Goal: Task Accomplishment & Management: Use online tool/utility

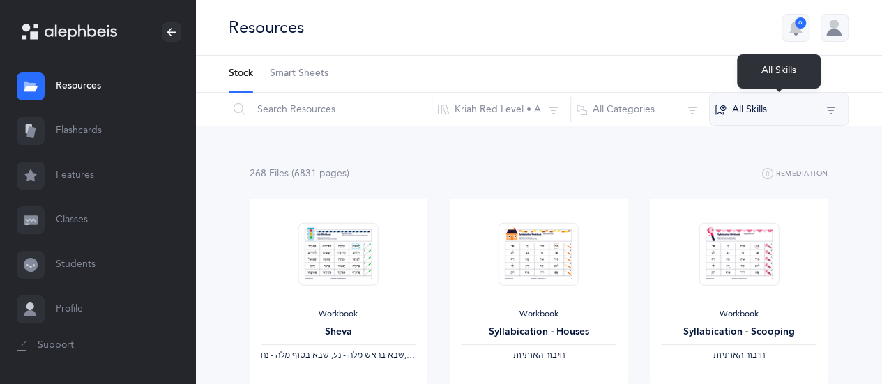
click at [834, 107] on button "All Skills" at bounding box center [778, 109] width 139 height 33
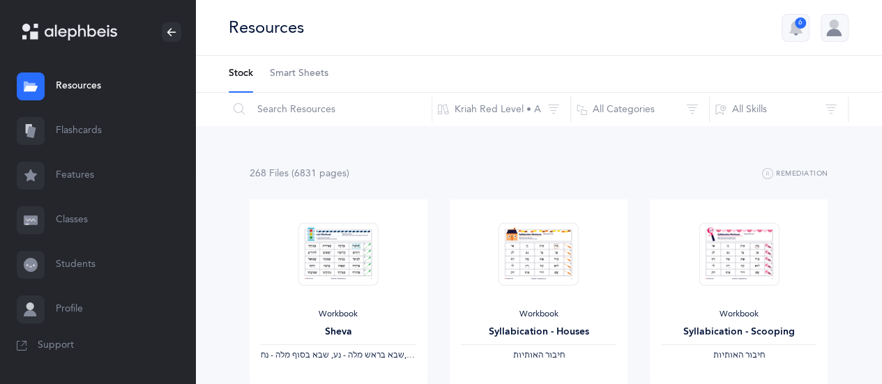
click at [85, 139] on link "Flashcards" at bounding box center [97, 131] width 195 height 45
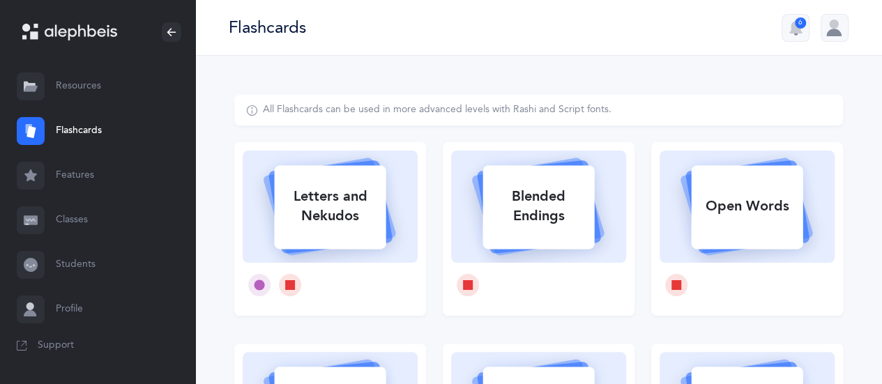
click at [545, 196] on div "Blended Endings" at bounding box center [539, 207] width 112 height 56
select select
select select "single"
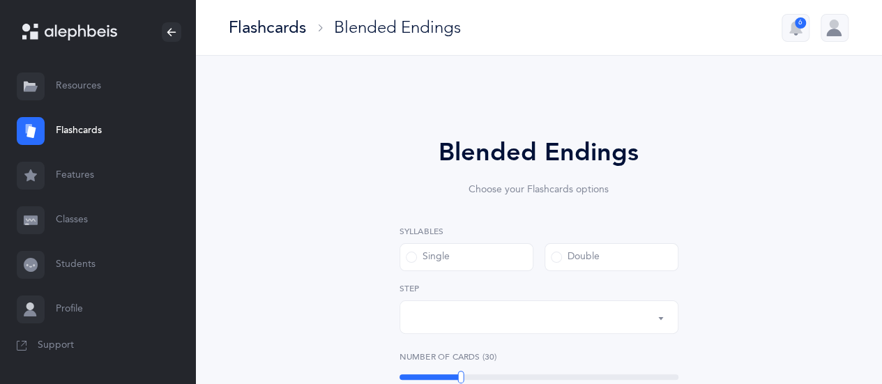
select select "28"
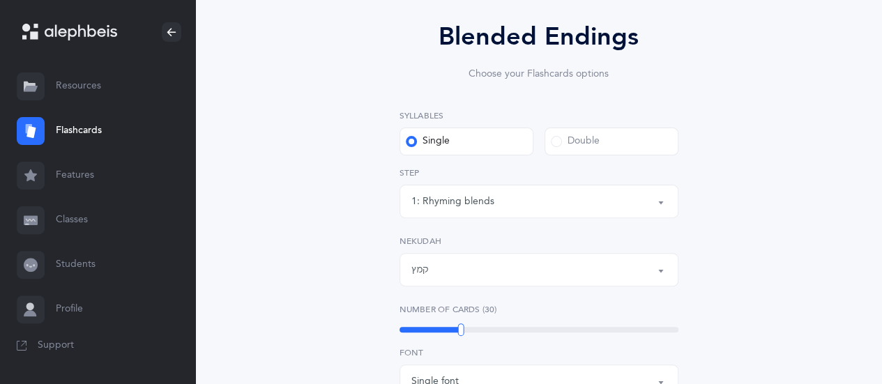
scroll to position [139, 0]
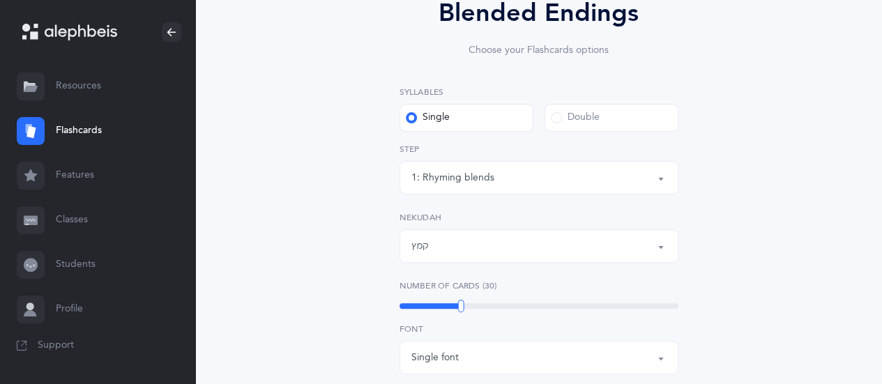
click at [556, 118] on span at bounding box center [556, 117] width 11 height 11
click at [0, 0] on input "Double" at bounding box center [0, 0] width 0 height 0
click at [660, 180] on button "6: Rhyming, same last syllable" at bounding box center [539, 177] width 279 height 33
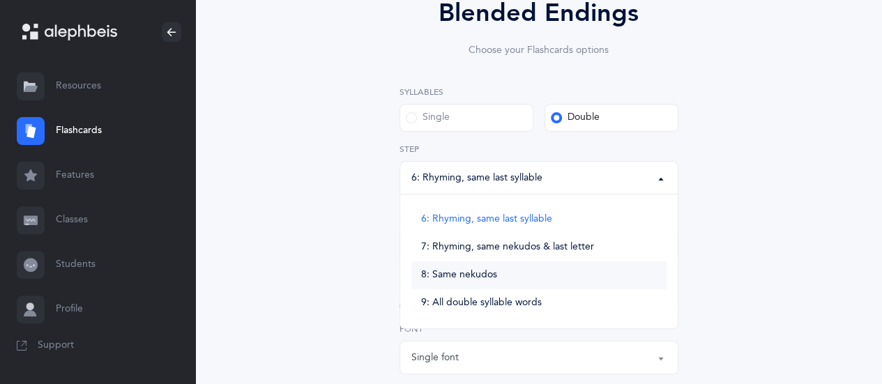
click at [472, 272] on span "8: Same nekudos" at bounding box center [459, 275] width 76 height 13
select select "8"
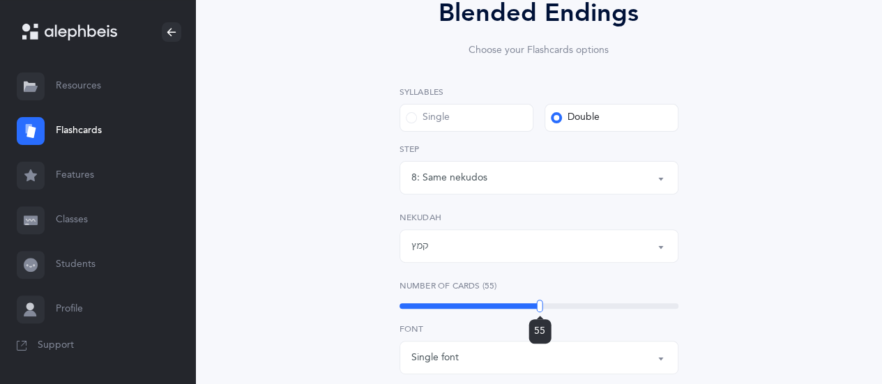
drag, startPoint x: 464, startPoint y: 305, endPoint x: 540, endPoint y: 305, distance: 76.0
click at [540, 305] on div at bounding box center [540, 306] width 6 height 13
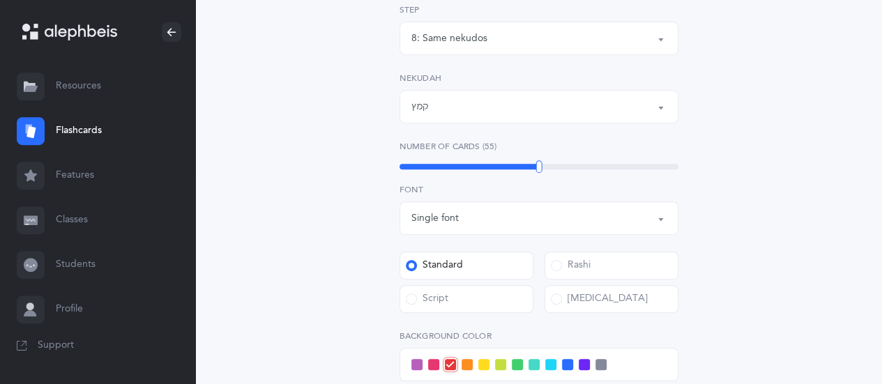
scroll to position [418, 0]
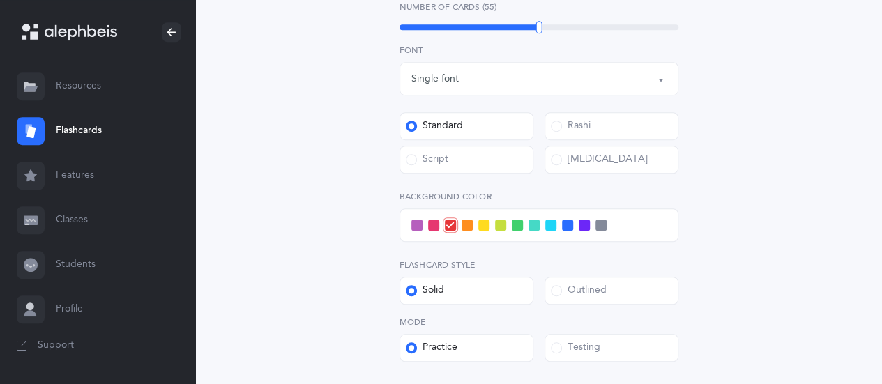
click at [586, 225] on span at bounding box center [584, 225] width 11 height 11
click at [0, 0] on input "checkbox" at bounding box center [0, 0] width 0 height 0
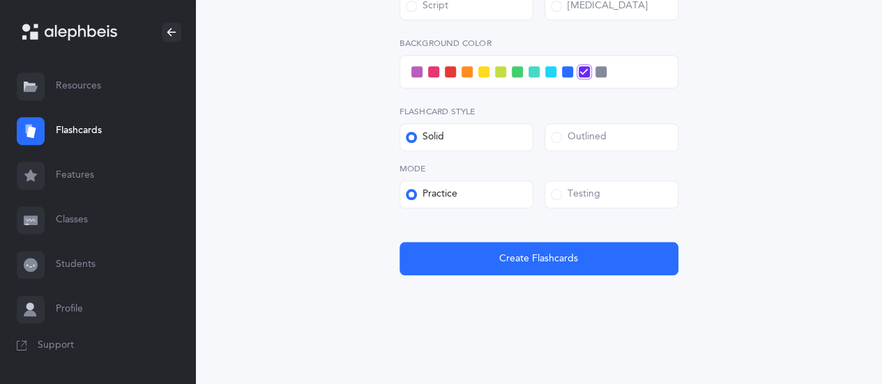
scroll to position [575, 0]
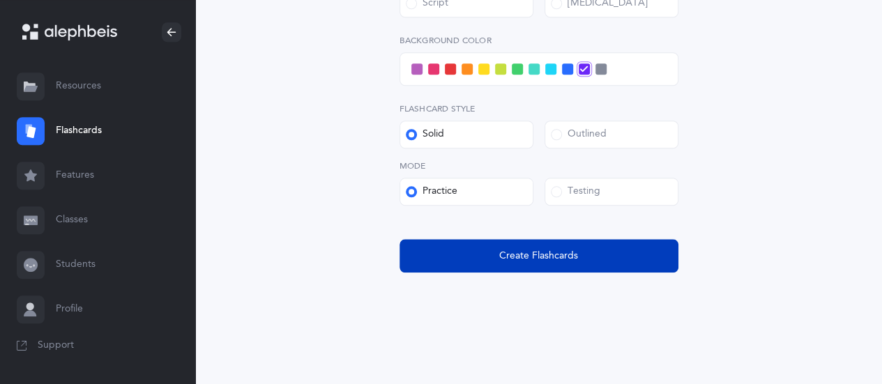
click at [531, 261] on span "Create Flashcards" at bounding box center [538, 256] width 79 height 15
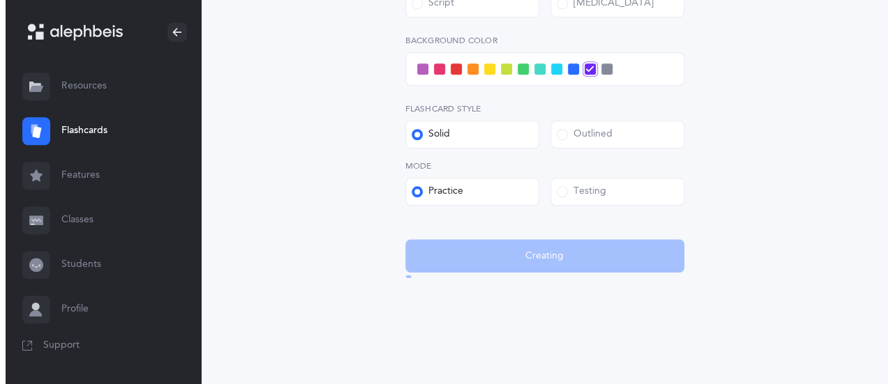
scroll to position [0, 0]
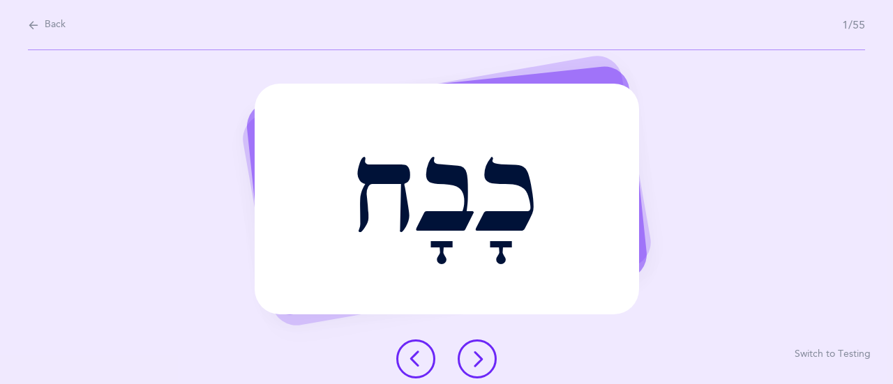
click at [479, 362] on icon at bounding box center [477, 359] width 17 height 17
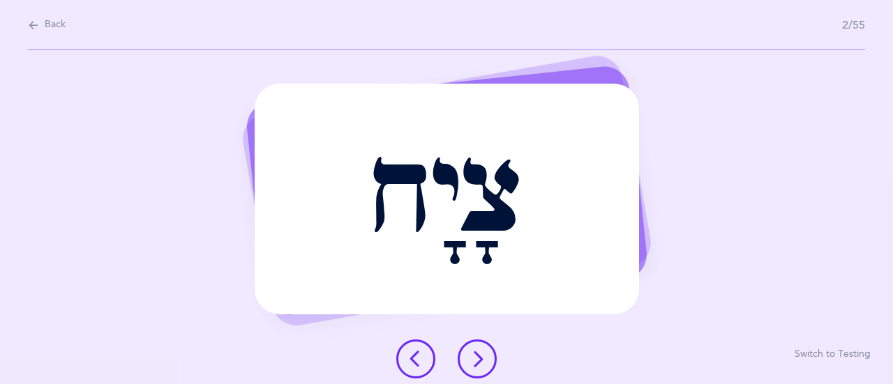
click at [473, 359] on icon at bounding box center [477, 359] width 17 height 17
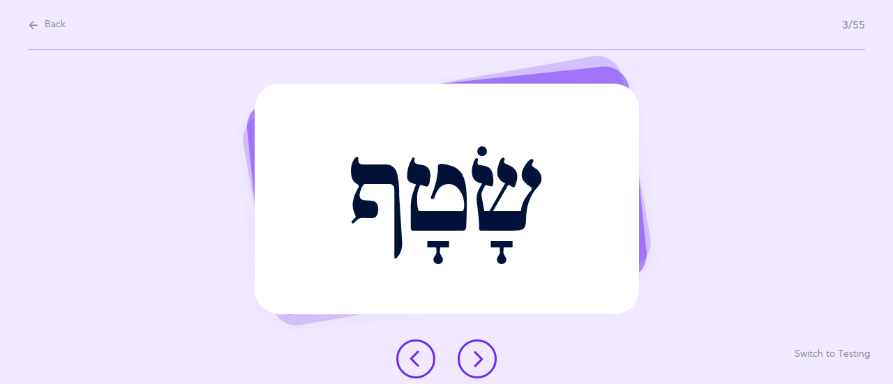
click at [469, 362] on icon at bounding box center [477, 359] width 17 height 17
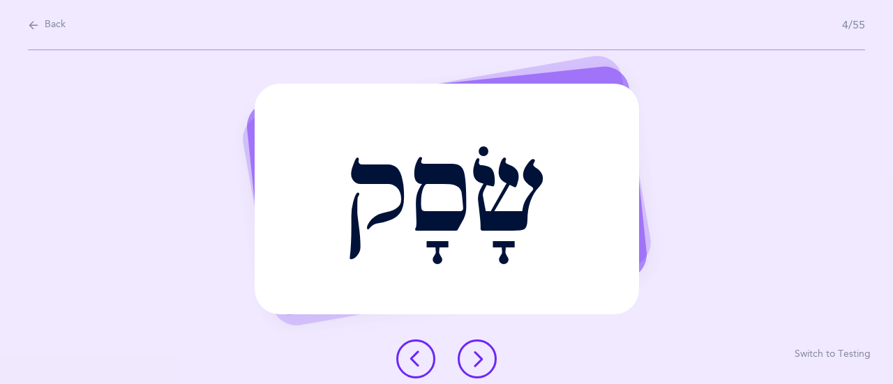
click at [471, 348] on button at bounding box center [476, 359] width 39 height 39
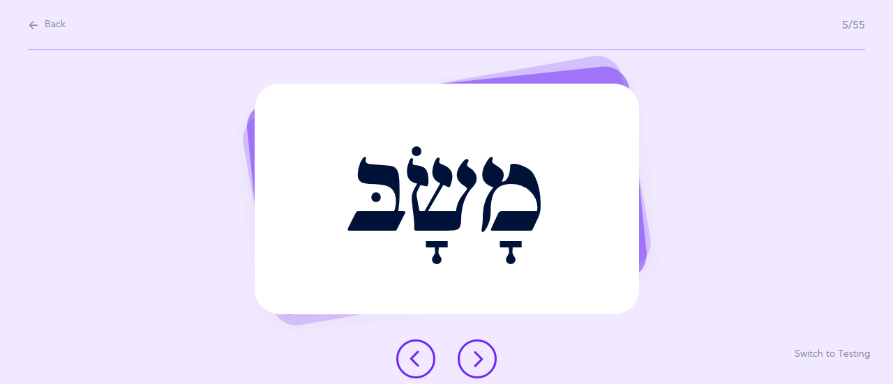
click at [492, 360] on button at bounding box center [476, 359] width 39 height 39
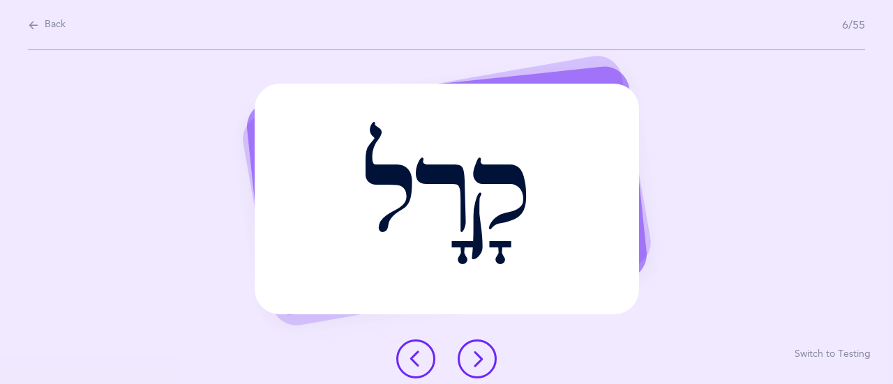
click at [476, 367] on icon at bounding box center [477, 359] width 17 height 17
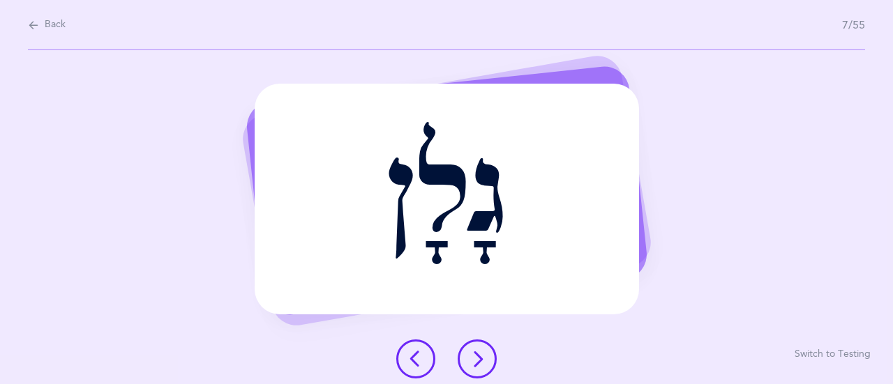
click at [480, 351] on icon at bounding box center [477, 359] width 17 height 17
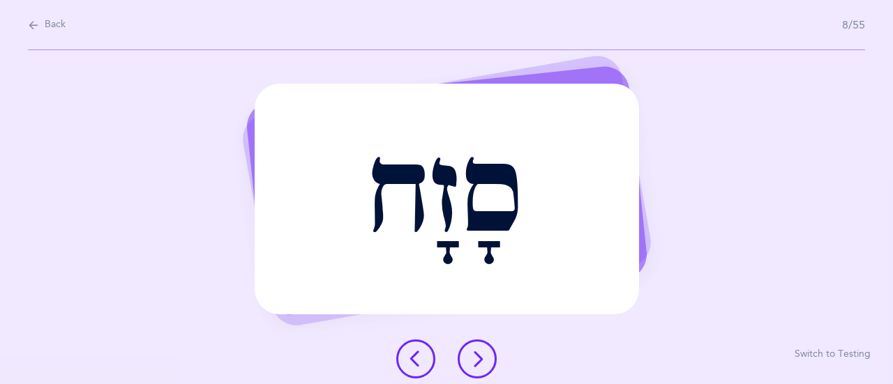
click at [481, 367] on button at bounding box center [476, 359] width 39 height 39
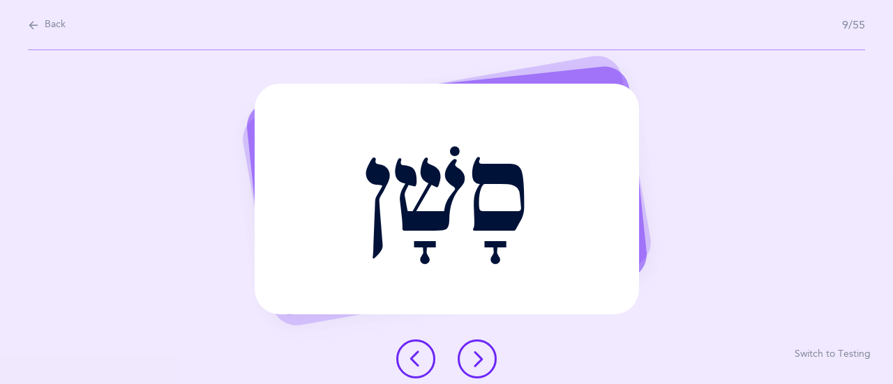
click at [481, 355] on icon at bounding box center [477, 359] width 17 height 17
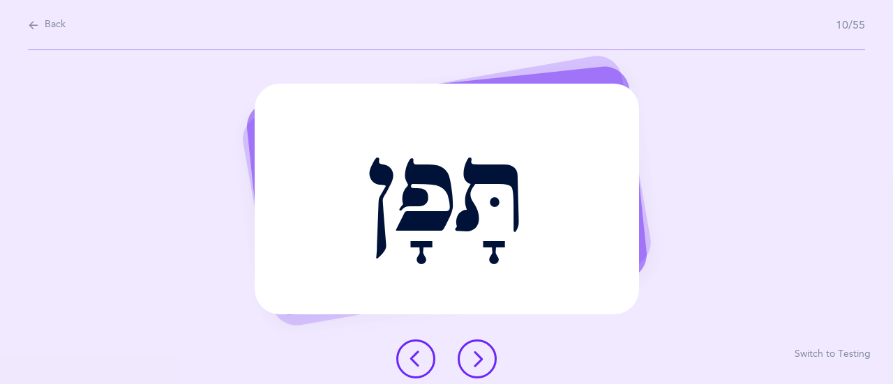
click at [478, 349] on button at bounding box center [476, 359] width 39 height 39
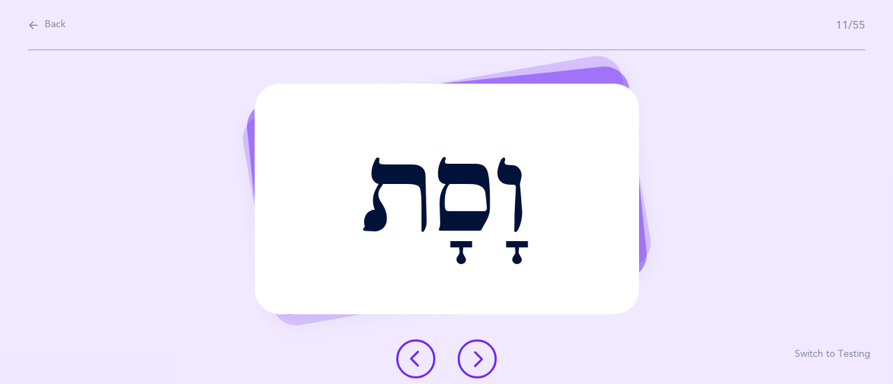
click at [491, 356] on button at bounding box center [476, 359] width 39 height 39
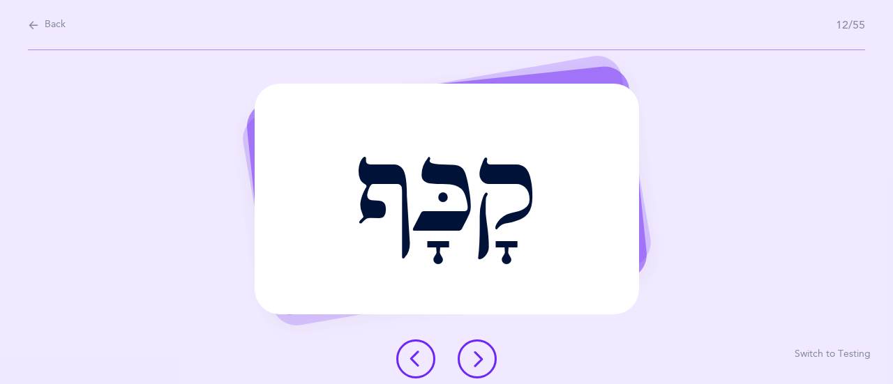
click at [484, 356] on icon at bounding box center [477, 359] width 17 height 17
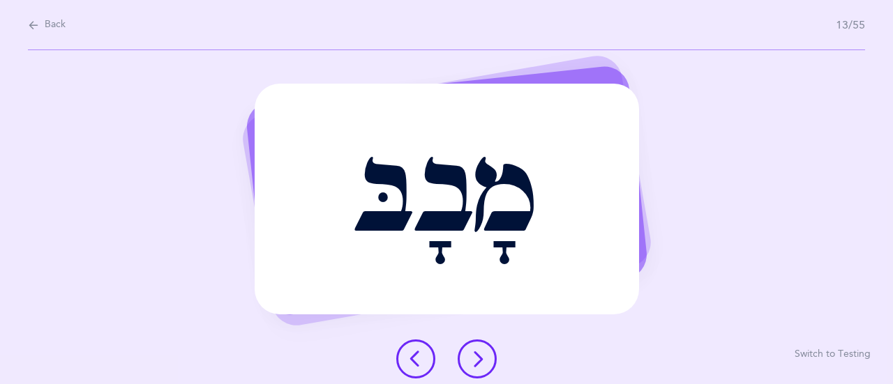
click at [471, 354] on icon at bounding box center [477, 359] width 17 height 17
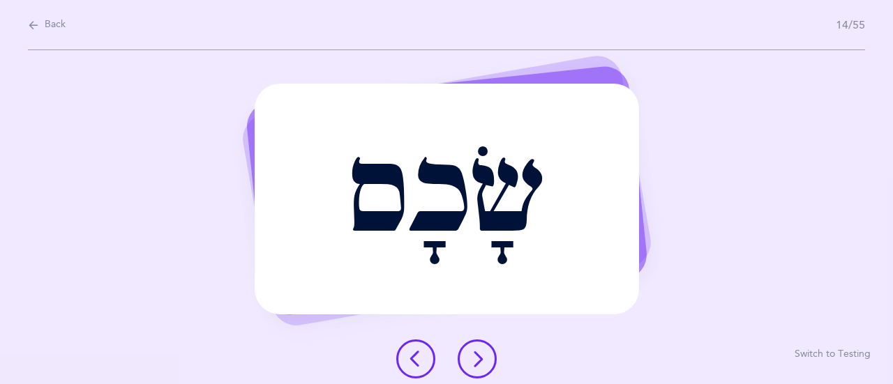
click at [472, 363] on icon at bounding box center [477, 359] width 17 height 17
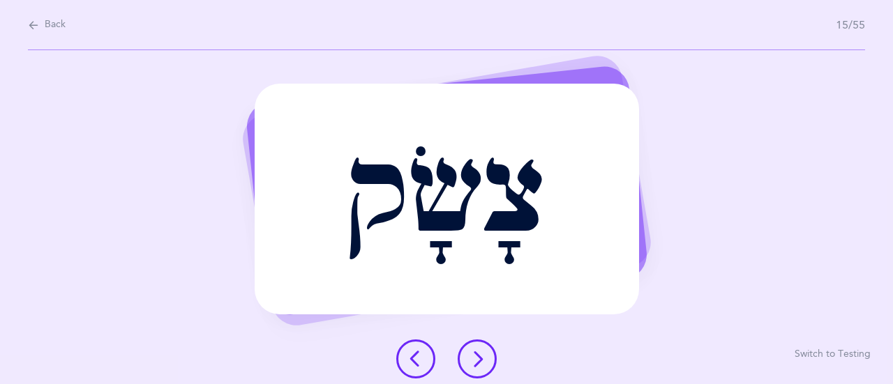
click at [473, 353] on icon at bounding box center [477, 359] width 17 height 17
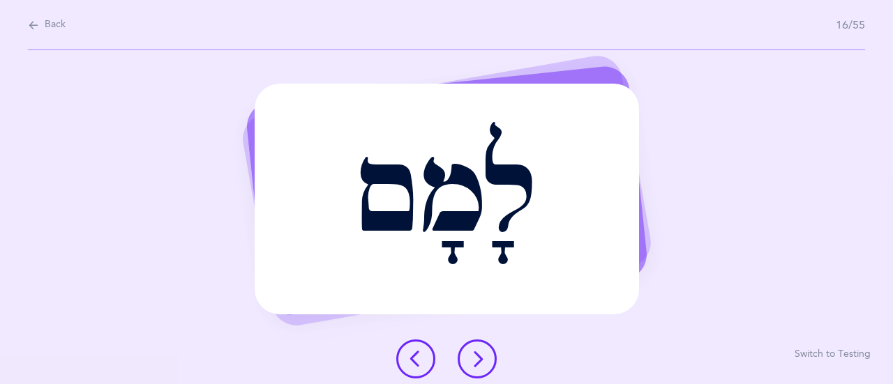
click at [473, 356] on icon at bounding box center [477, 359] width 17 height 17
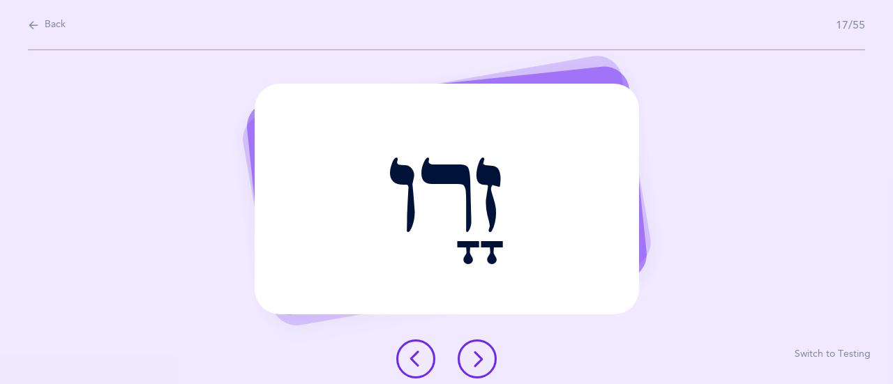
click at [478, 360] on icon at bounding box center [477, 359] width 17 height 17
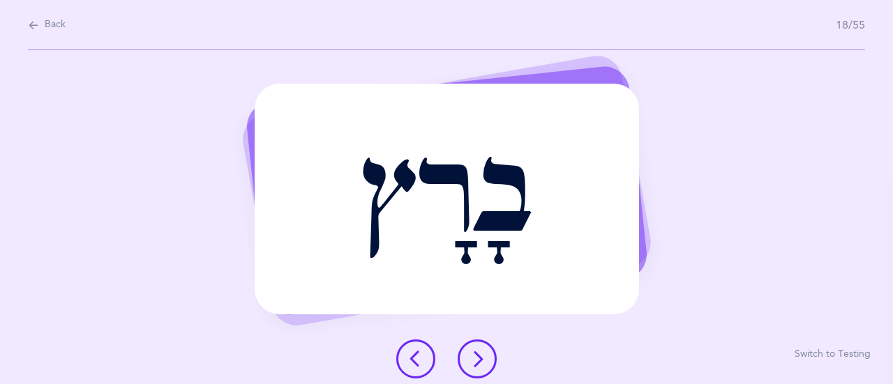
click at [481, 354] on icon at bounding box center [477, 359] width 17 height 17
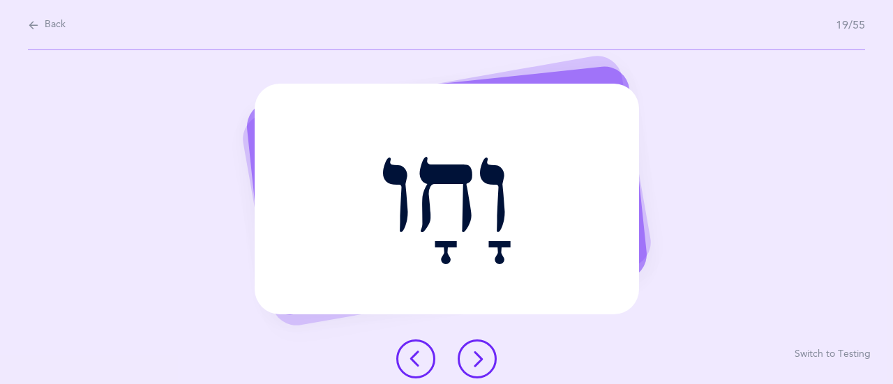
click at [479, 351] on icon at bounding box center [477, 359] width 17 height 17
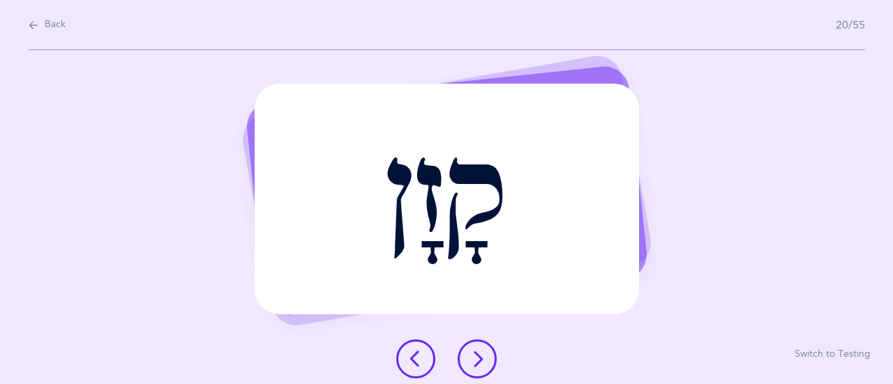
click at [480, 354] on icon at bounding box center [477, 359] width 17 height 17
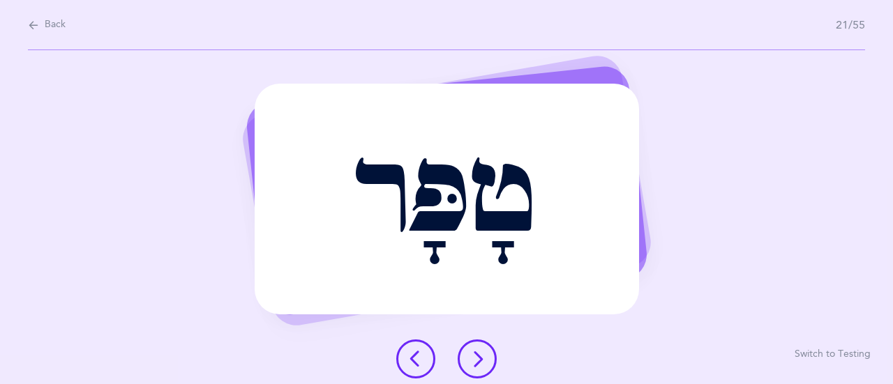
click at [481, 360] on icon at bounding box center [477, 359] width 17 height 17
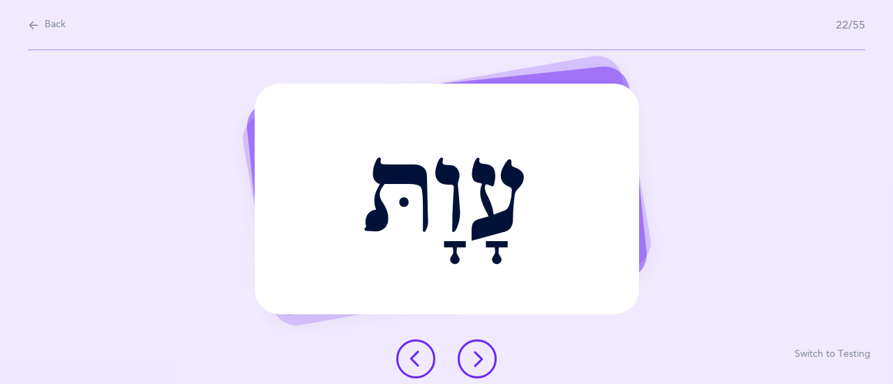
click at [485, 354] on icon at bounding box center [477, 359] width 17 height 17
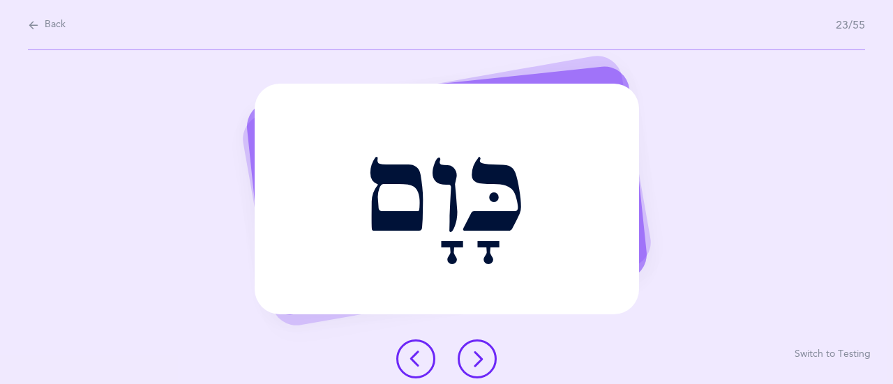
click at [487, 367] on button at bounding box center [476, 359] width 39 height 39
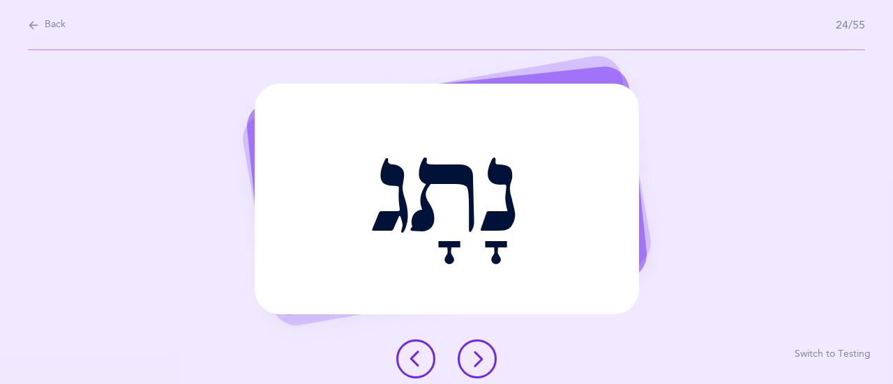
click at [491, 360] on button at bounding box center [476, 359] width 39 height 39
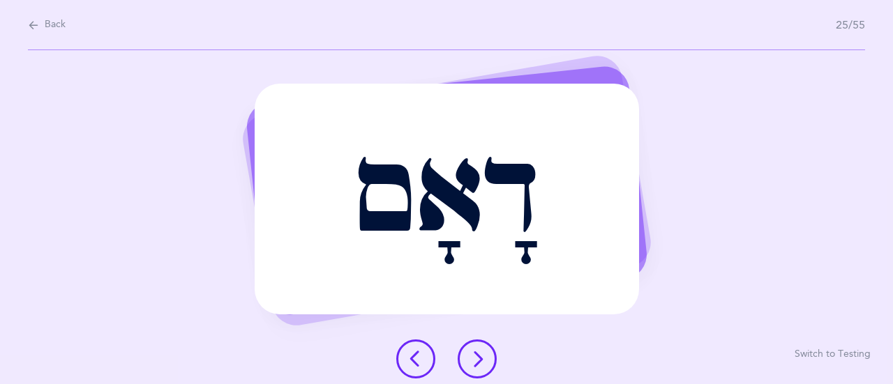
click at [480, 358] on icon at bounding box center [477, 359] width 17 height 17
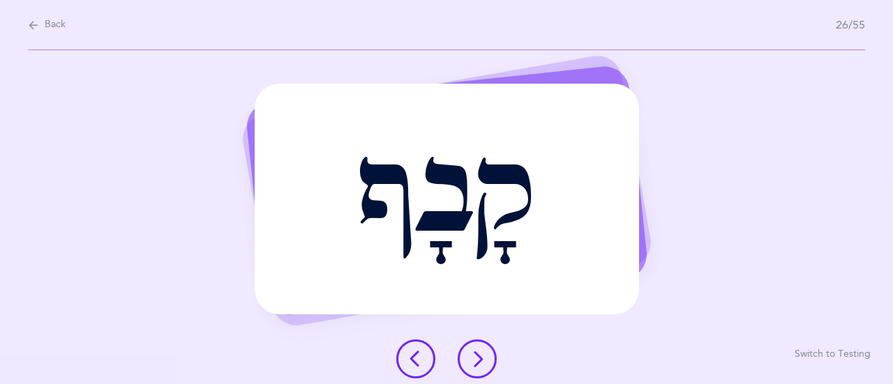
click at [478, 347] on button at bounding box center [476, 359] width 39 height 39
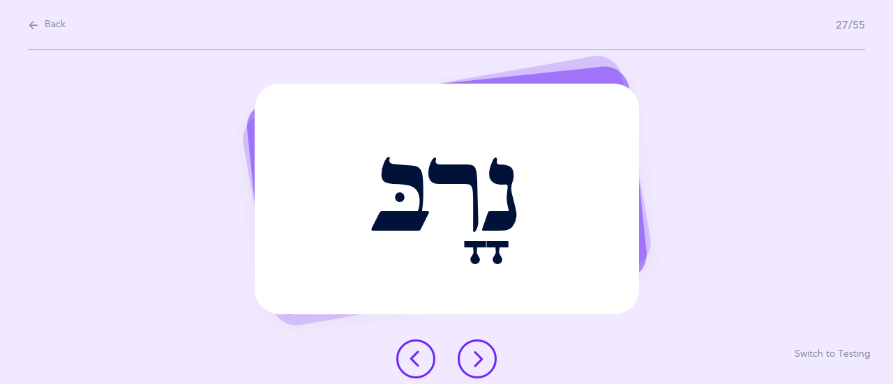
click at [473, 365] on icon at bounding box center [477, 359] width 17 height 17
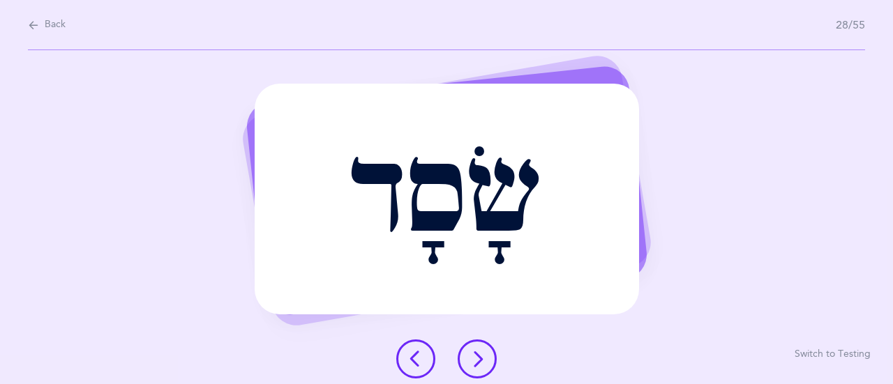
click at [485, 356] on button at bounding box center [476, 359] width 39 height 39
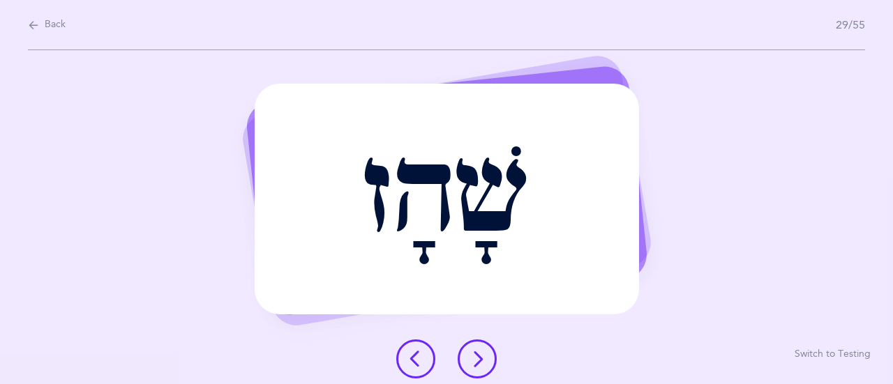
click at [471, 352] on icon at bounding box center [477, 359] width 17 height 17
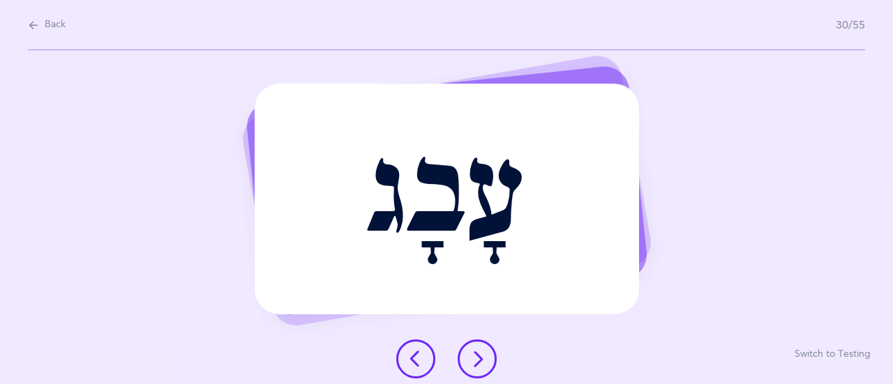
click at [470, 350] on button at bounding box center [476, 359] width 39 height 39
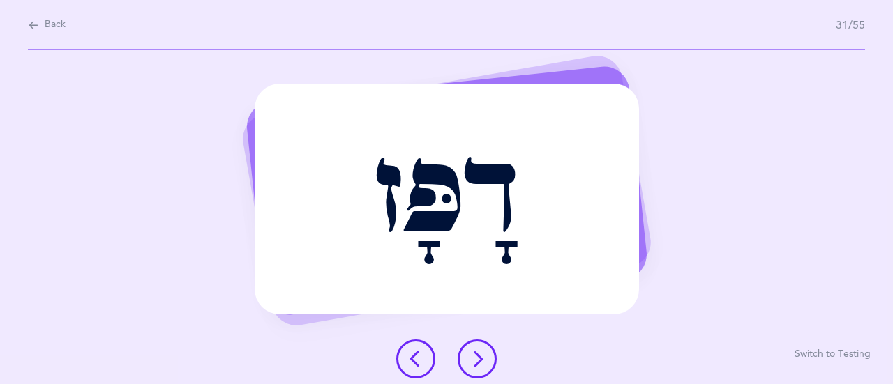
click at [474, 349] on button at bounding box center [476, 359] width 39 height 39
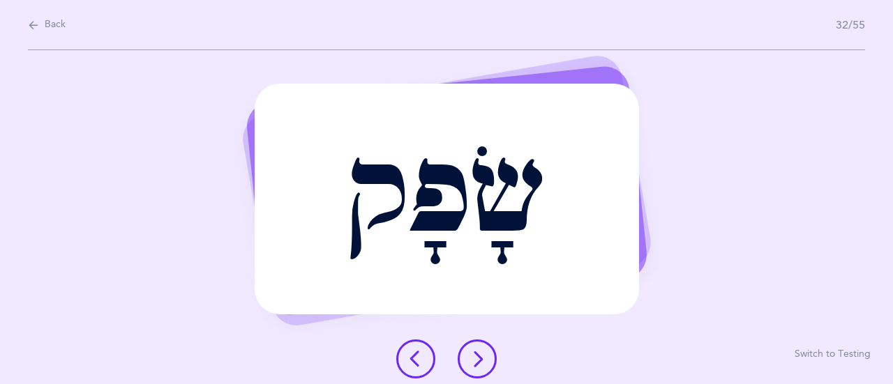
click at [481, 362] on icon at bounding box center [477, 359] width 17 height 17
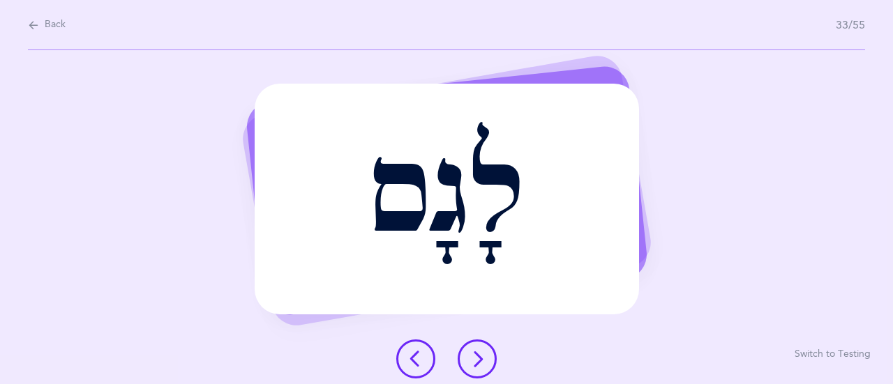
click at [489, 352] on button at bounding box center [476, 359] width 39 height 39
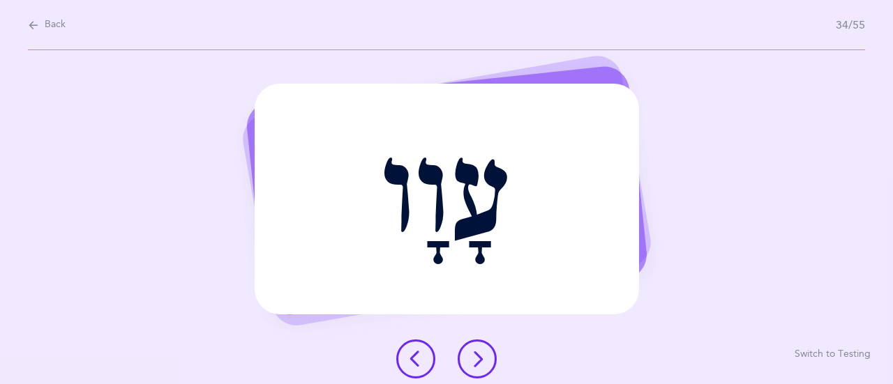
click at [471, 354] on icon at bounding box center [477, 359] width 17 height 17
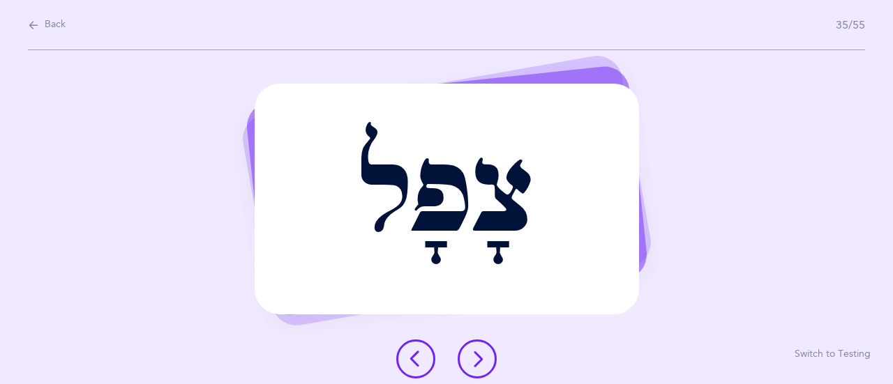
click at [480, 344] on button at bounding box center [476, 359] width 39 height 39
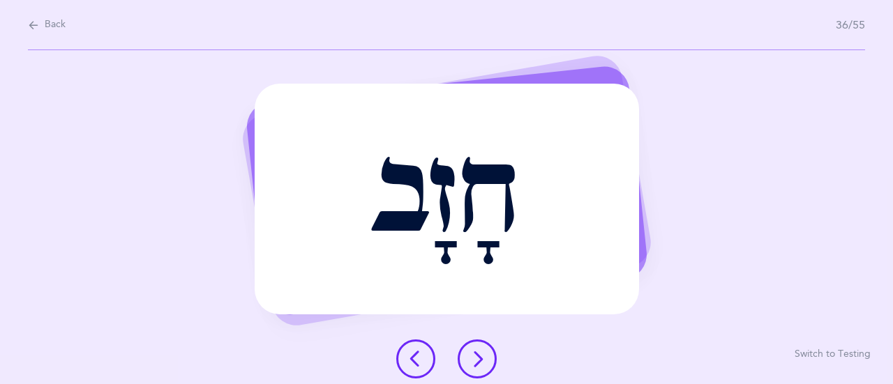
click at [484, 347] on button at bounding box center [476, 359] width 39 height 39
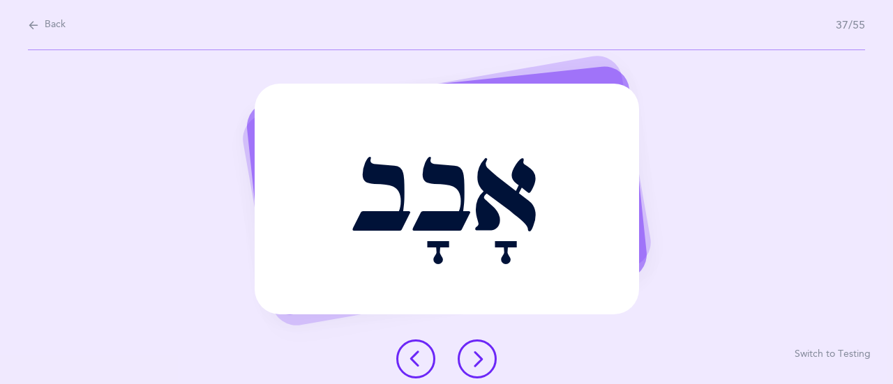
click at [478, 354] on icon at bounding box center [477, 359] width 17 height 17
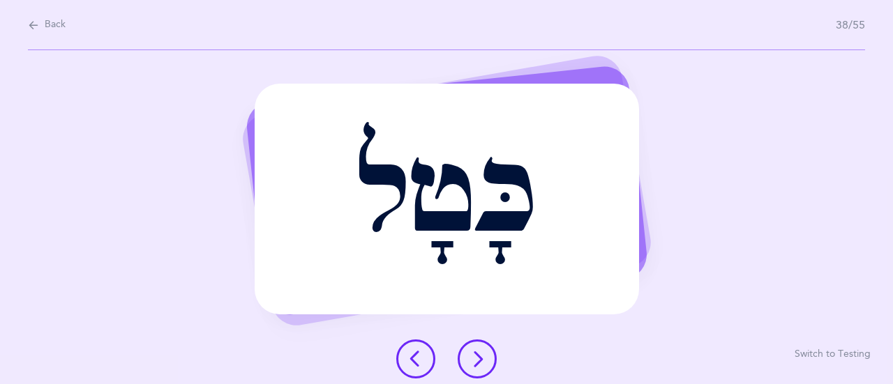
click at [478, 355] on icon at bounding box center [477, 359] width 17 height 17
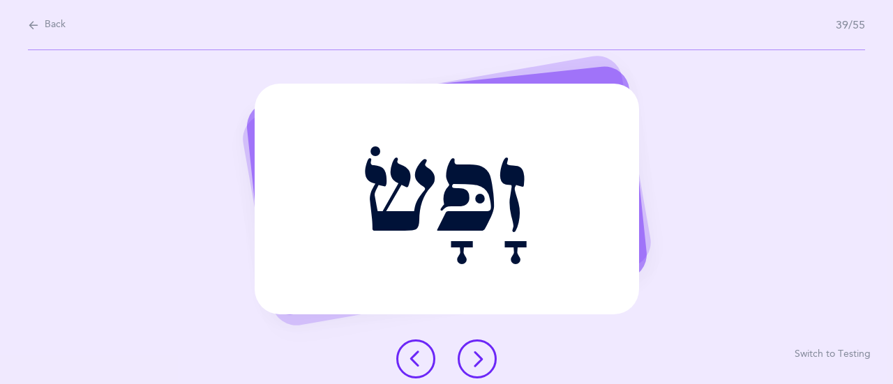
click at [480, 363] on icon at bounding box center [477, 359] width 17 height 17
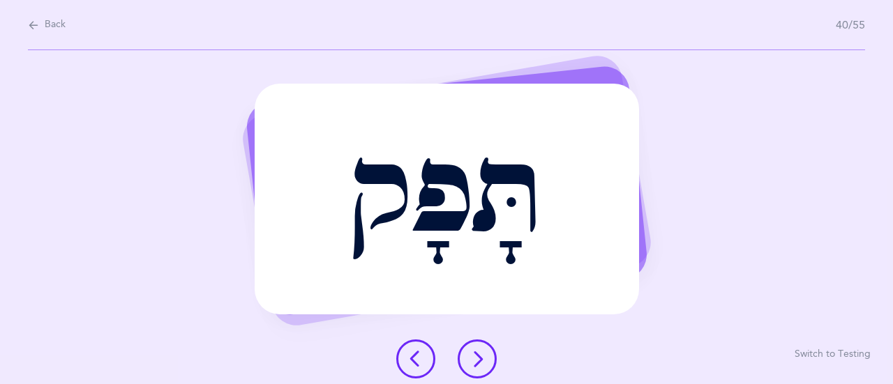
click at [487, 358] on button at bounding box center [476, 359] width 39 height 39
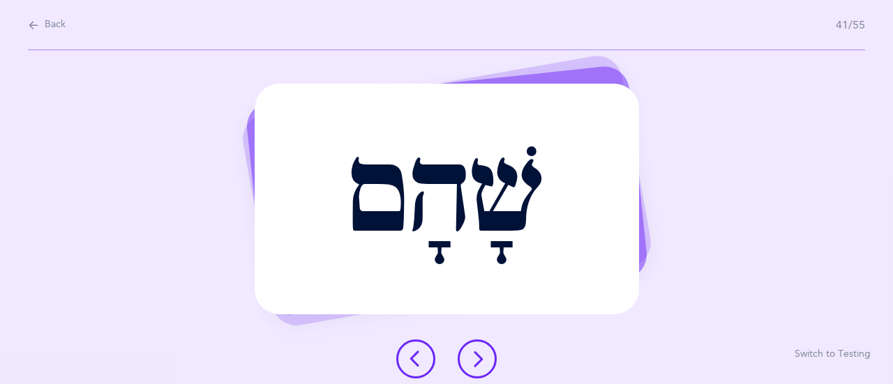
click at [487, 354] on button at bounding box center [476, 359] width 39 height 39
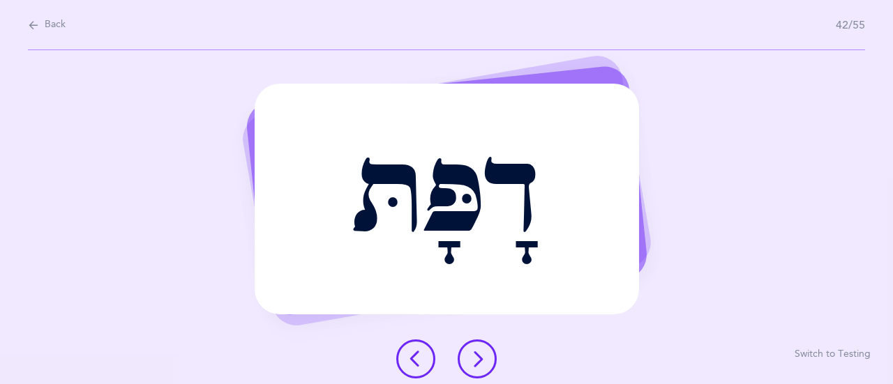
click at [467, 353] on button at bounding box center [476, 359] width 39 height 39
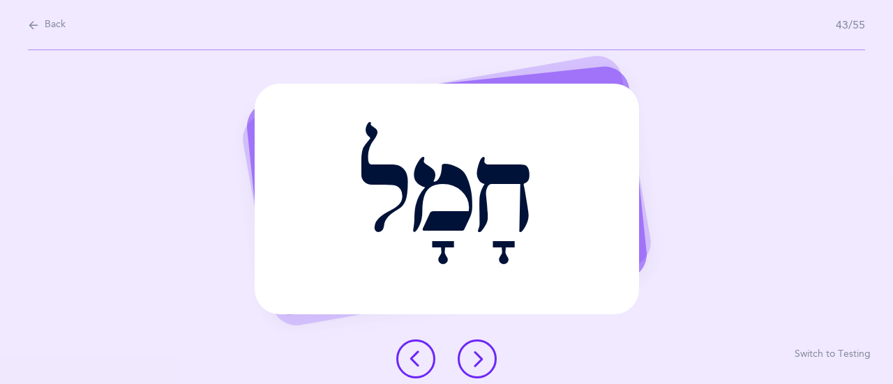
click at [483, 356] on icon at bounding box center [477, 359] width 17 height 17
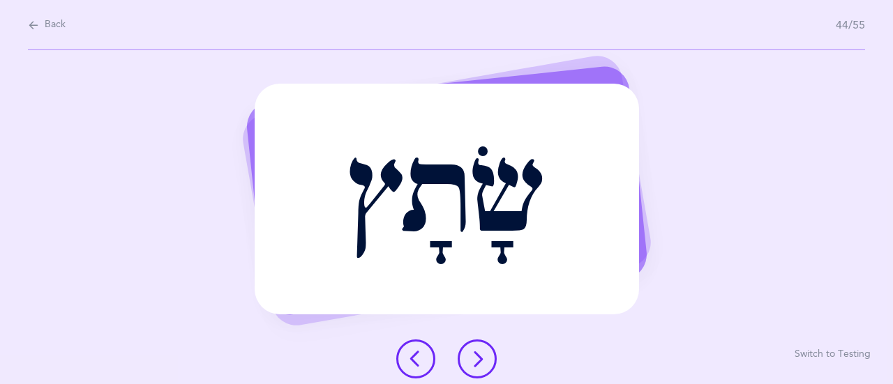
click at [483, 358] on icon at bounding box center [477, 359] width 17 height 17
